Goal: Check status: Check status

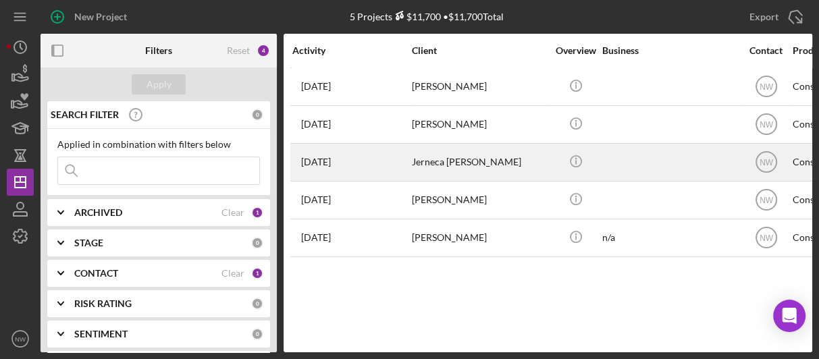
click at [420, 159] on div "Jerneca [PERSON_NAME]" at bounding box center [479, 162] width 135 height 36
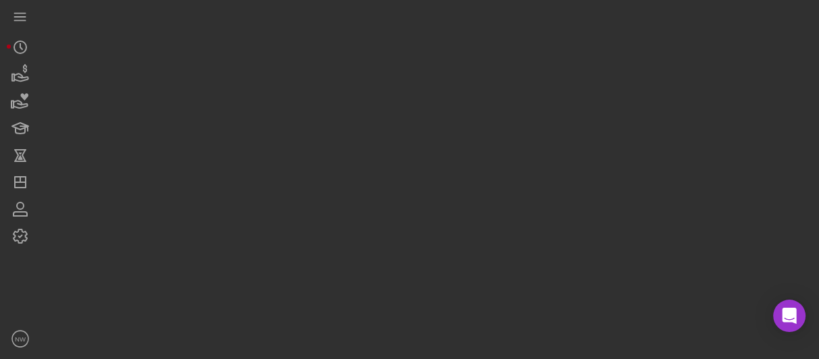
click at [420, 159] on div at bounding box center [427, 176] width 772 height 352
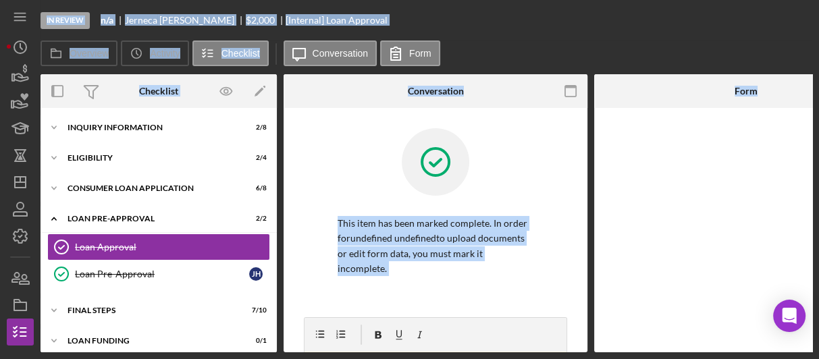
scroll to position [12, 0]
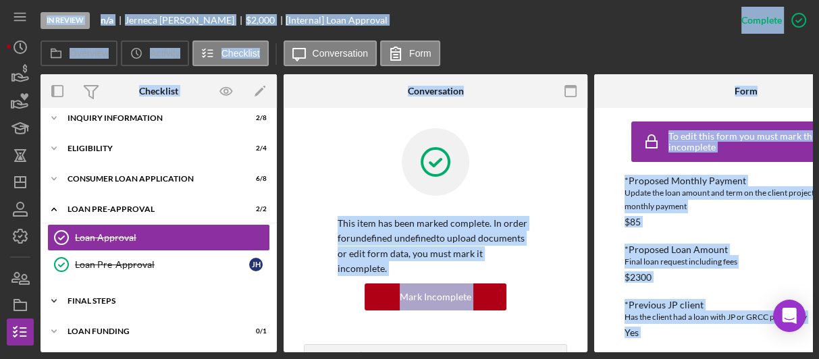
drag, startPoint x: 55, startPoint y: 295, endPoint x: 63, endPoint y: 296, distance: 8.1
click at [55, 295] on icon "Icon/Expander" at bounding box center [54, 301] width 27 height 27
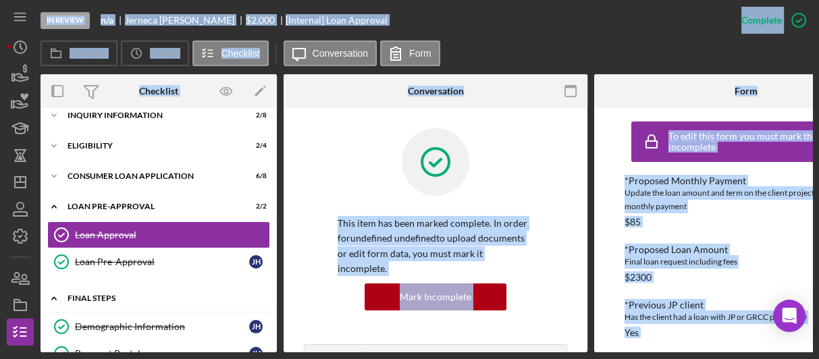
scroll to position [174, 0]
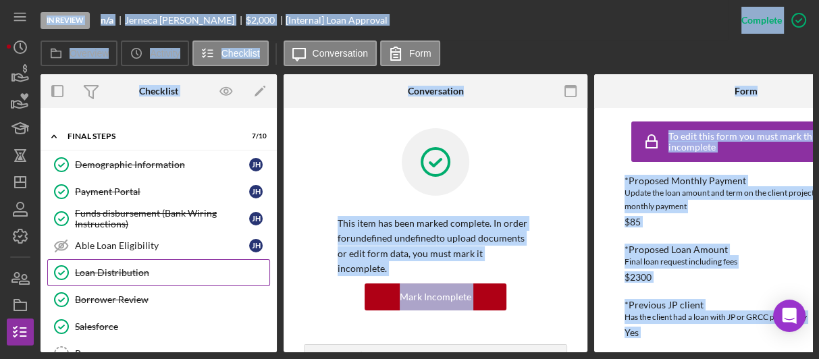
click at [103, 270] on div "Loan Distribution" at bounding box center [172, 272] width 194 height 11
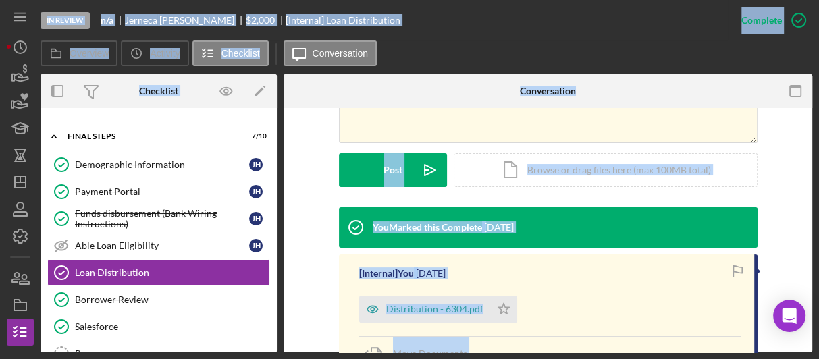
scroll to position [486, 0]
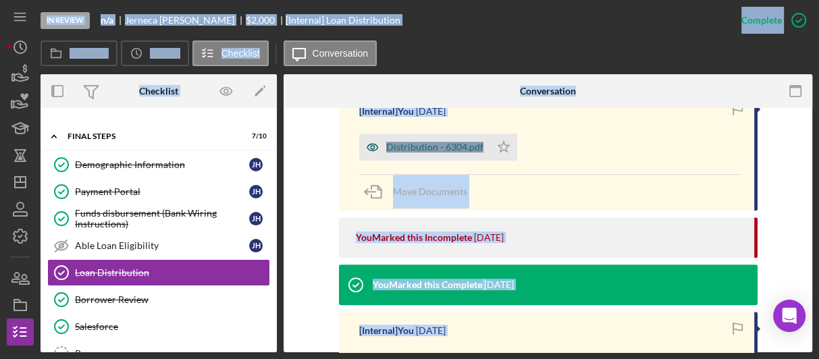
click at [413, 144] on div "Distribution - 6304.pdf" at bounding box center [434, 147] width 97 height 11
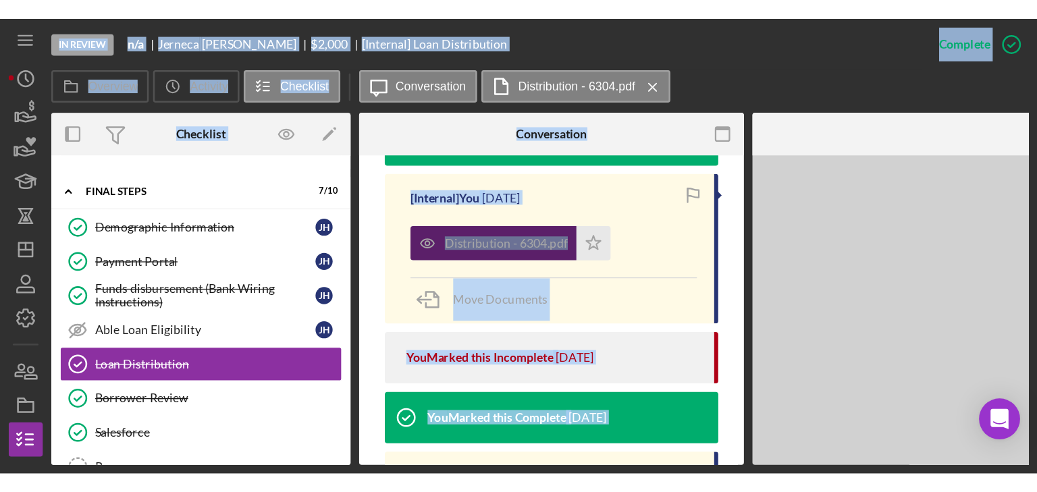
scroll to position [501, 0]
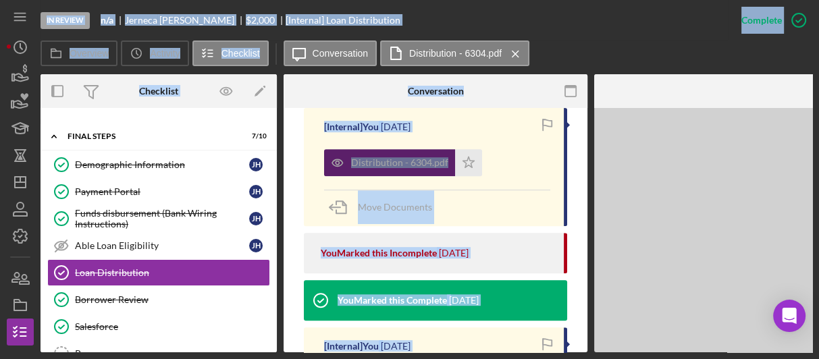
click at [413, 157] on div "Distribution - 6304.pdf" at bounding box center [399, 162] width 97 height 11
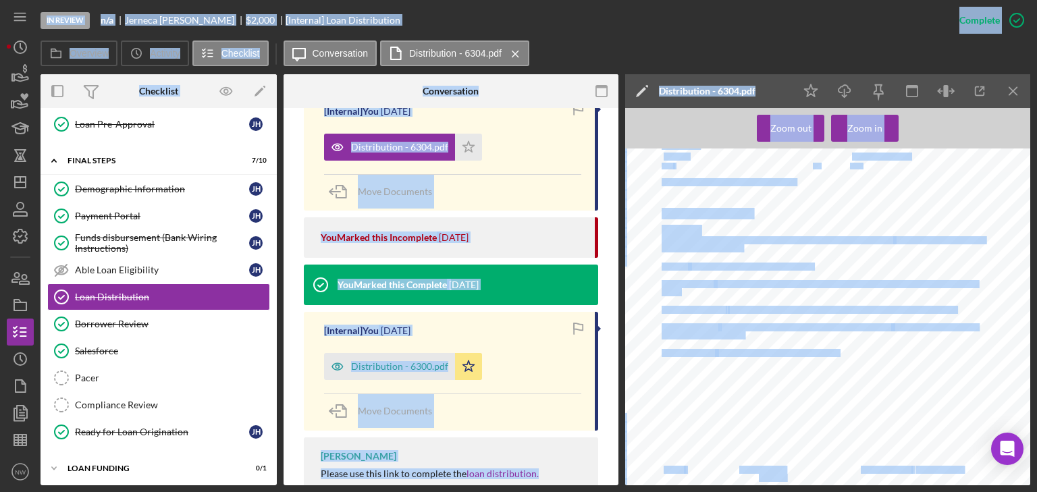
scroll to position [432, 0]
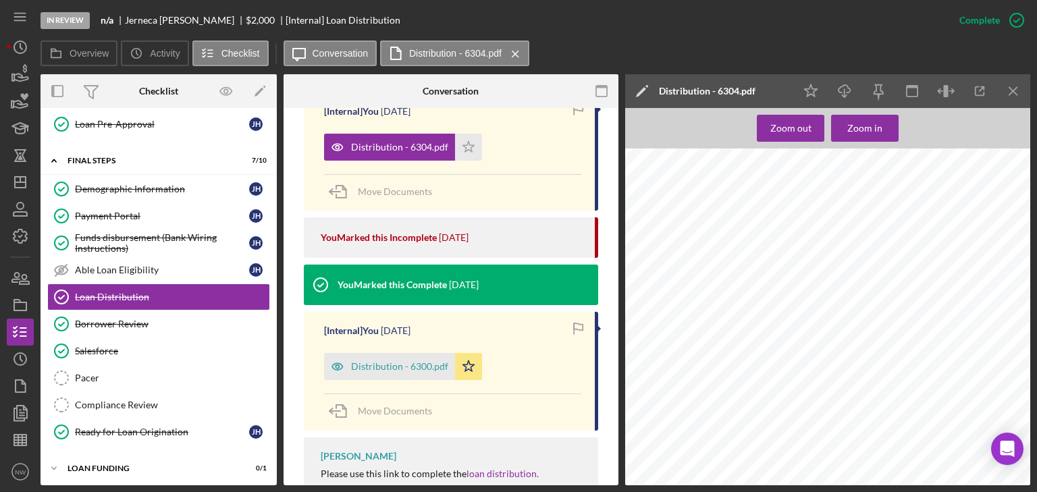
scroll to position [486, 0]
click at [20, 46] on polyline "button" at bounding box center [21, 46] width 2 height 5
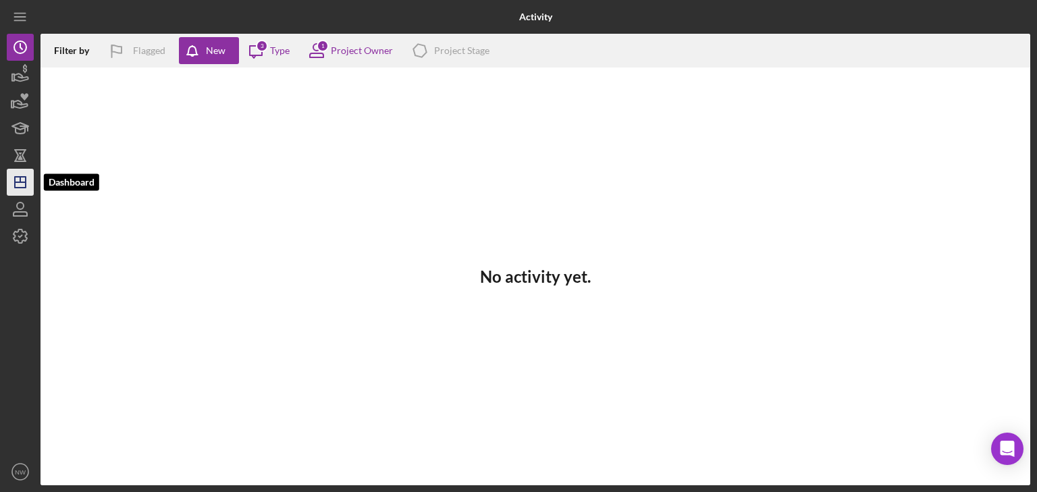
click at [9, 179] on icon "Icon/Dashboard" at bounding box center [20, 182] width 34 height 34
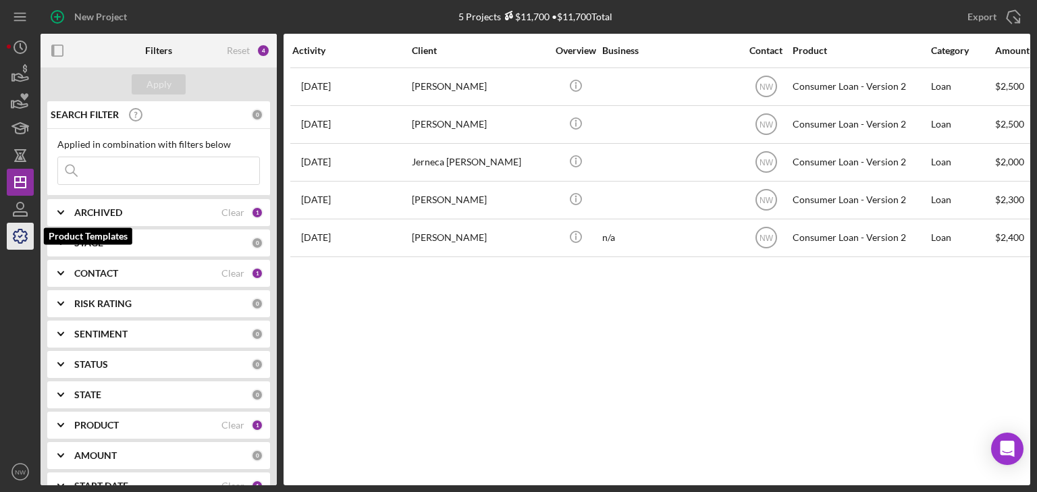
drag, startPoint x: 19, startPoint y: 232, endPoint x: 27, endPoint y: 234, distance: 8.2
click at [19, 232] on icon "button" at bounding box center [20, 236] width 34 height 34
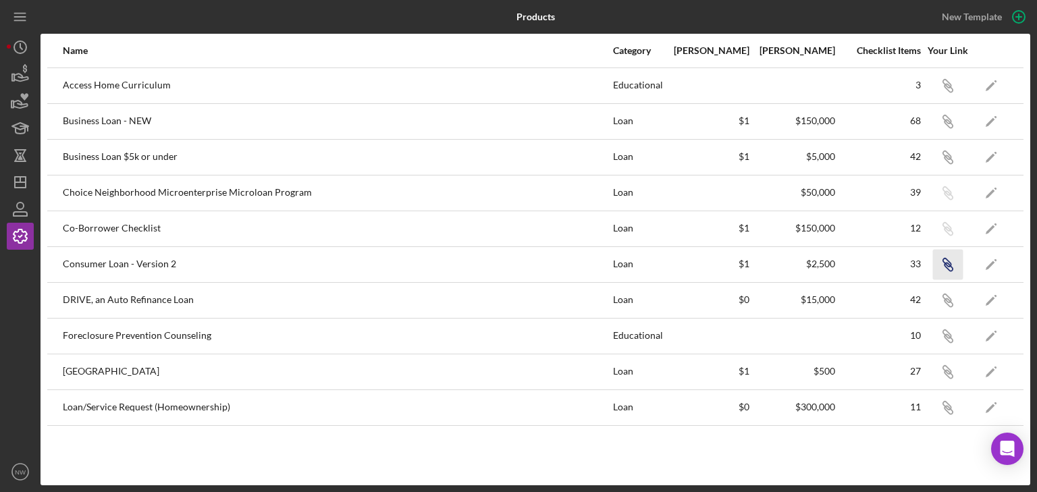
click at [818, 264] on icon "button" at bounding box center [947, 263] width 8 height 8
click at [13, 176] on icon "Icon/Dashboard" at bounding box center [20, 182] width 34 height 34
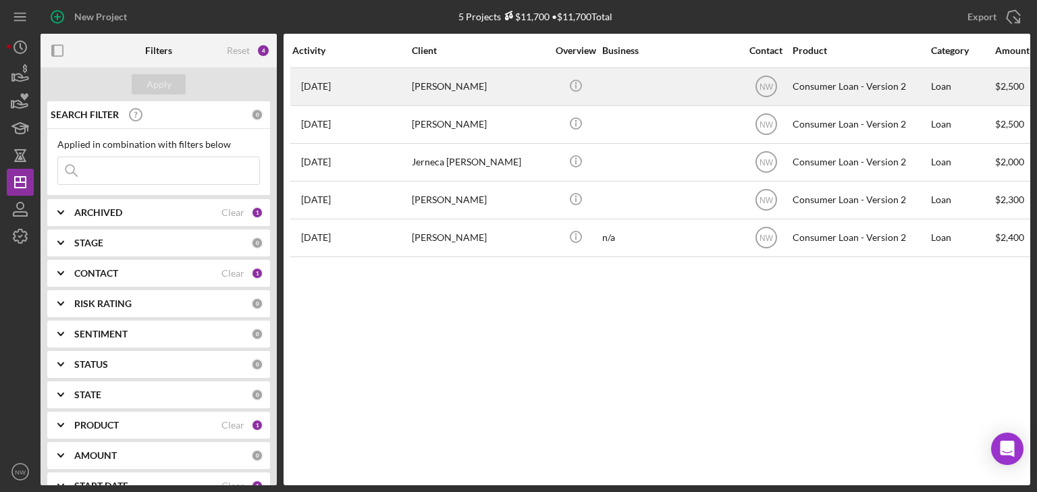
click at [429, 78] on div "[PERSON_NAME]" at bounding box center [479, 87] width 135 height 36
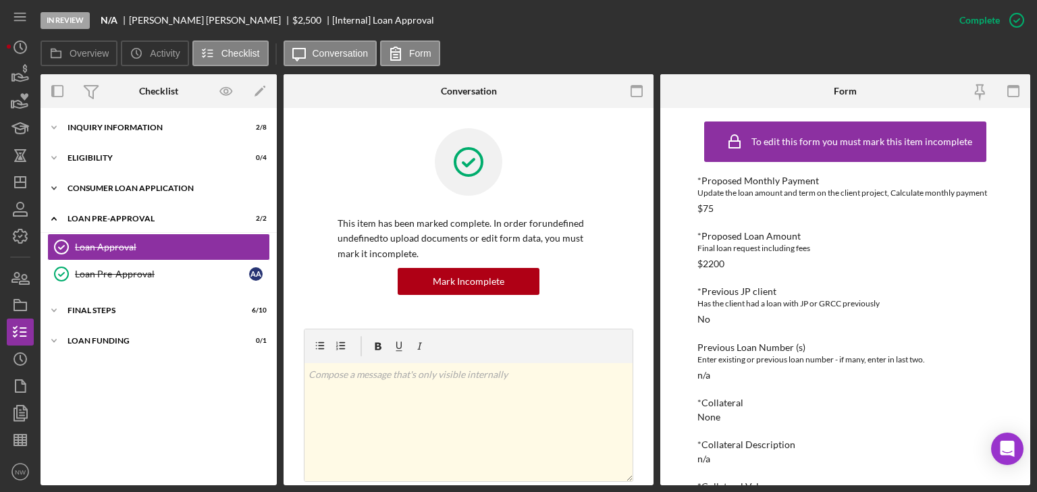
click at [54, 189] on polyline at bounding box center [54, 188] width 4 height 3
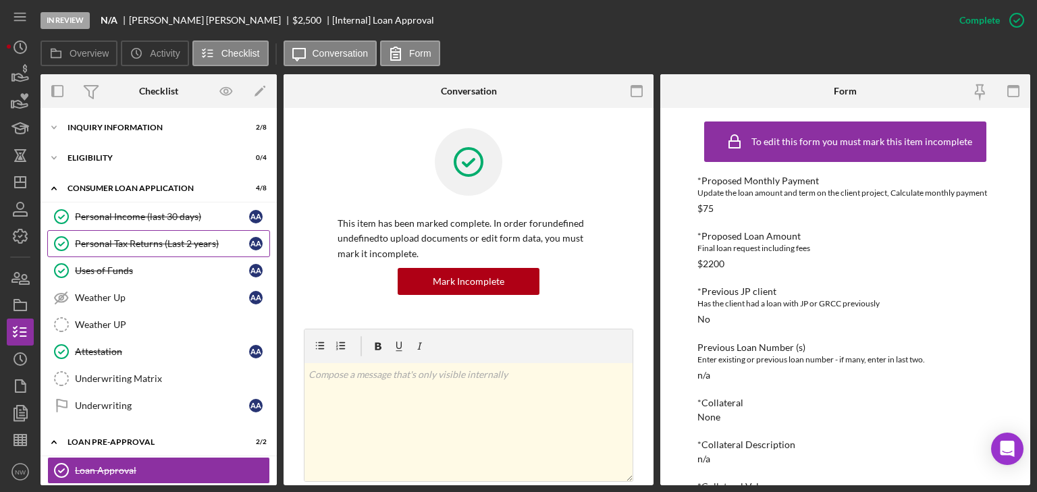
drag, startPoint x: 89, startPoint y: 243, endPoint x: 124, endPoint y: 241, distance: 35.2
click at [90, 243] on div "Personal Tax Returns (Last 2 years)" at bounding box center [162, 243] width 174 height 11
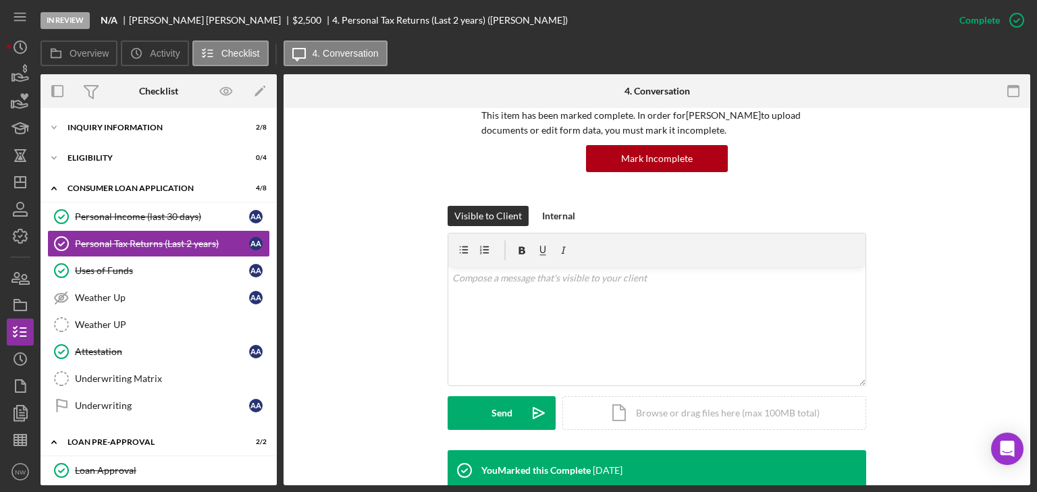
scroll to position [216, 0]
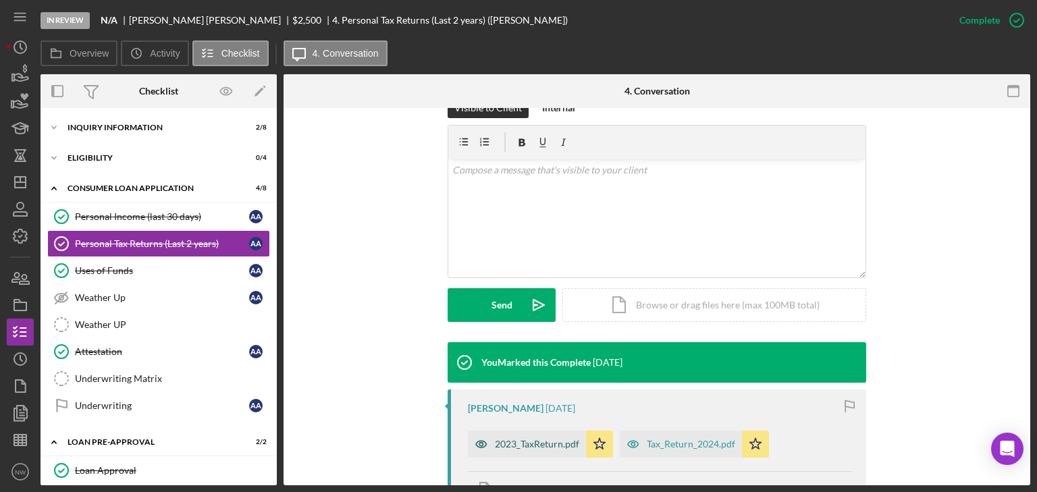
click at [509, 359] on div "2023_TaxReturn.pdf" at bounding box center [537, 444] width 84 height 11
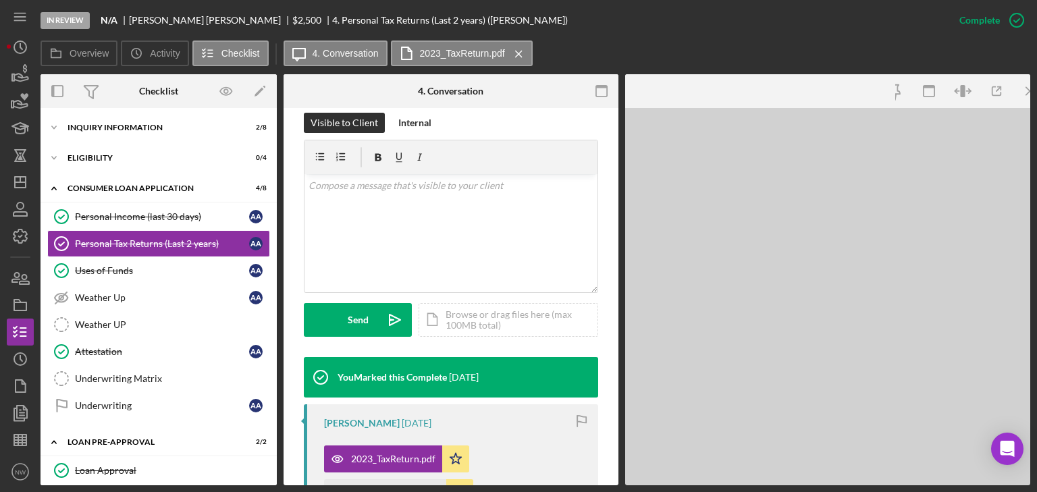
scroll to position [231, 0]
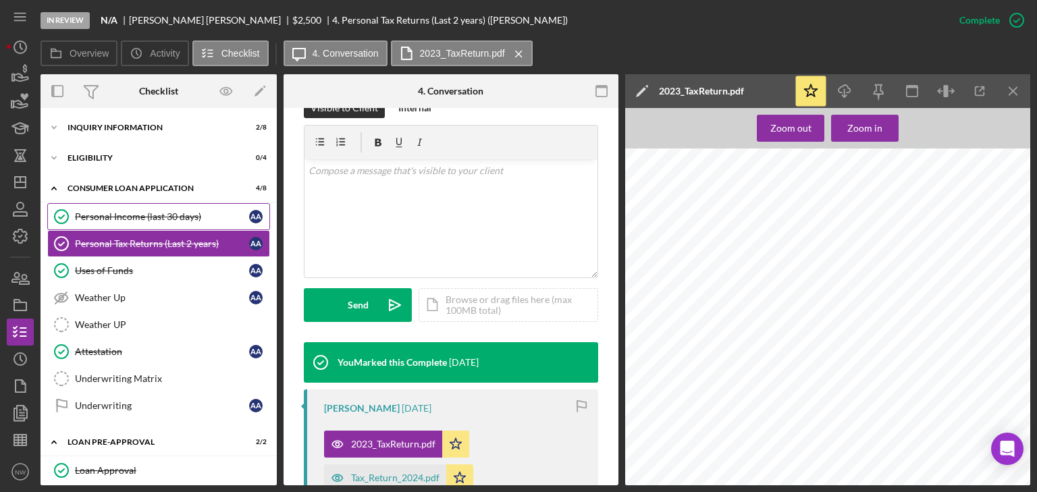
click at [103, 219] on div "Personal Income (last 30 days)" at bounding box center [162, 216] width 174 height 11
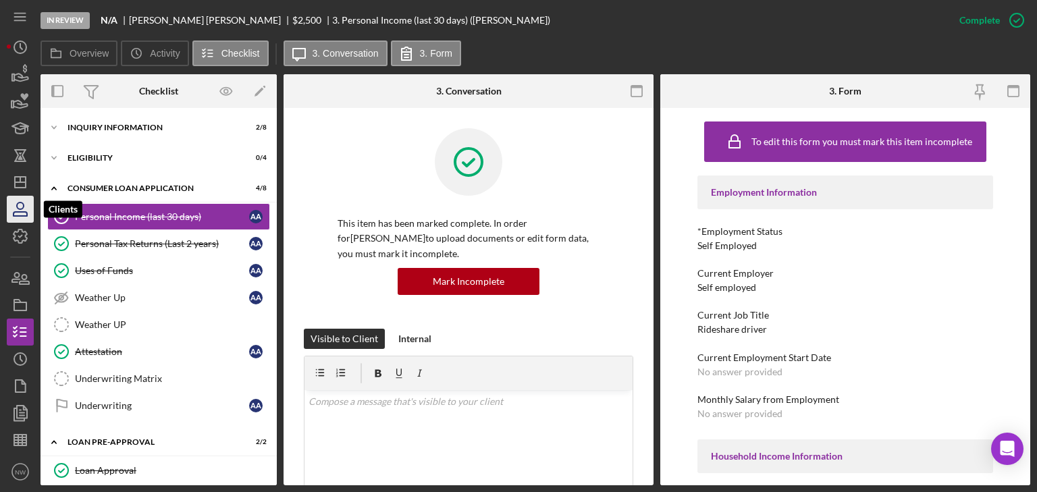
click at [16, 213] on icon "button" at bounding box center [20, 209] width 34 height 34
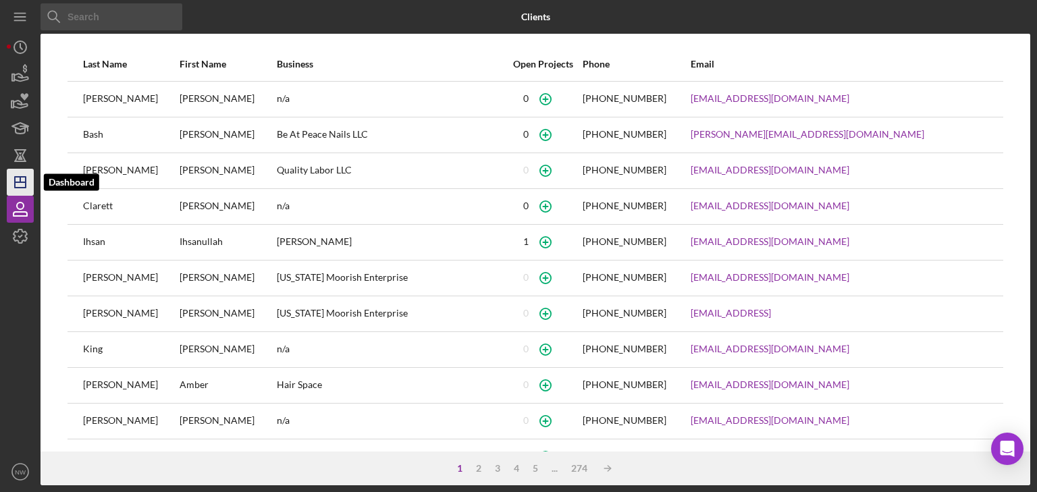
click at [18, 176] on icon "Icon/Dashboard" at bounding box center [20, 182] width 34 height 34
